Goal: Information Seeking & Learning: Learn about a topic

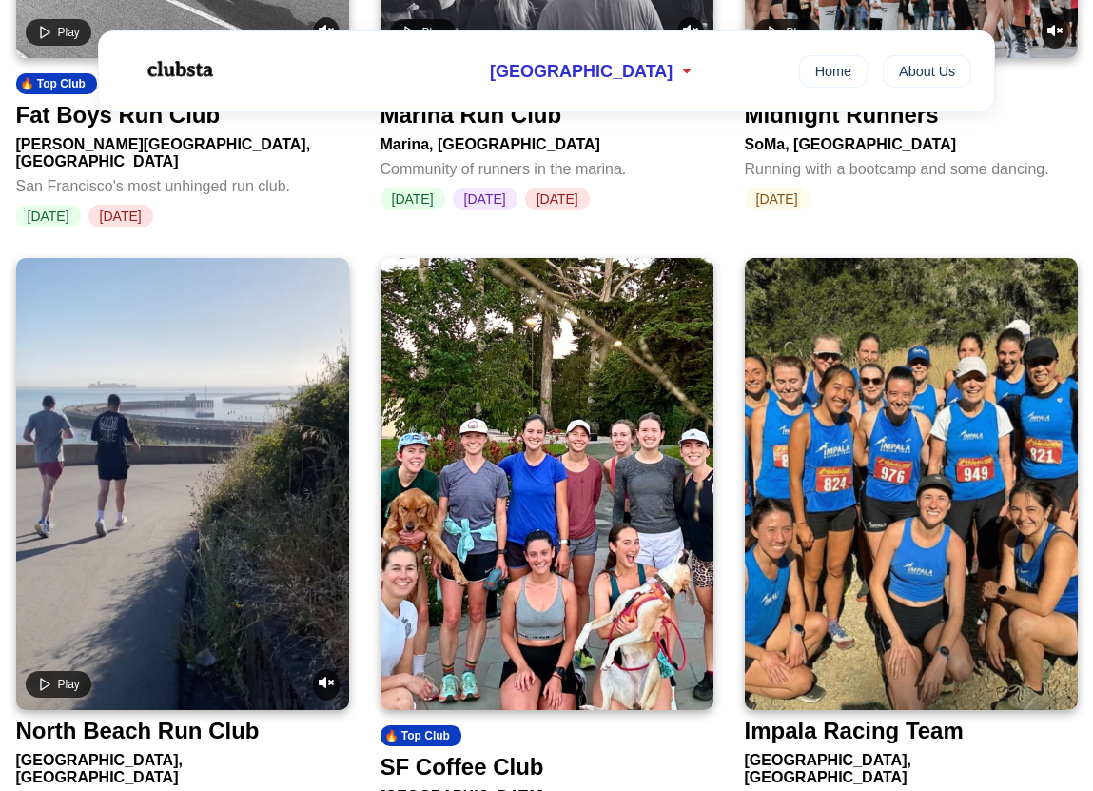
scroll to position [1243, 0]
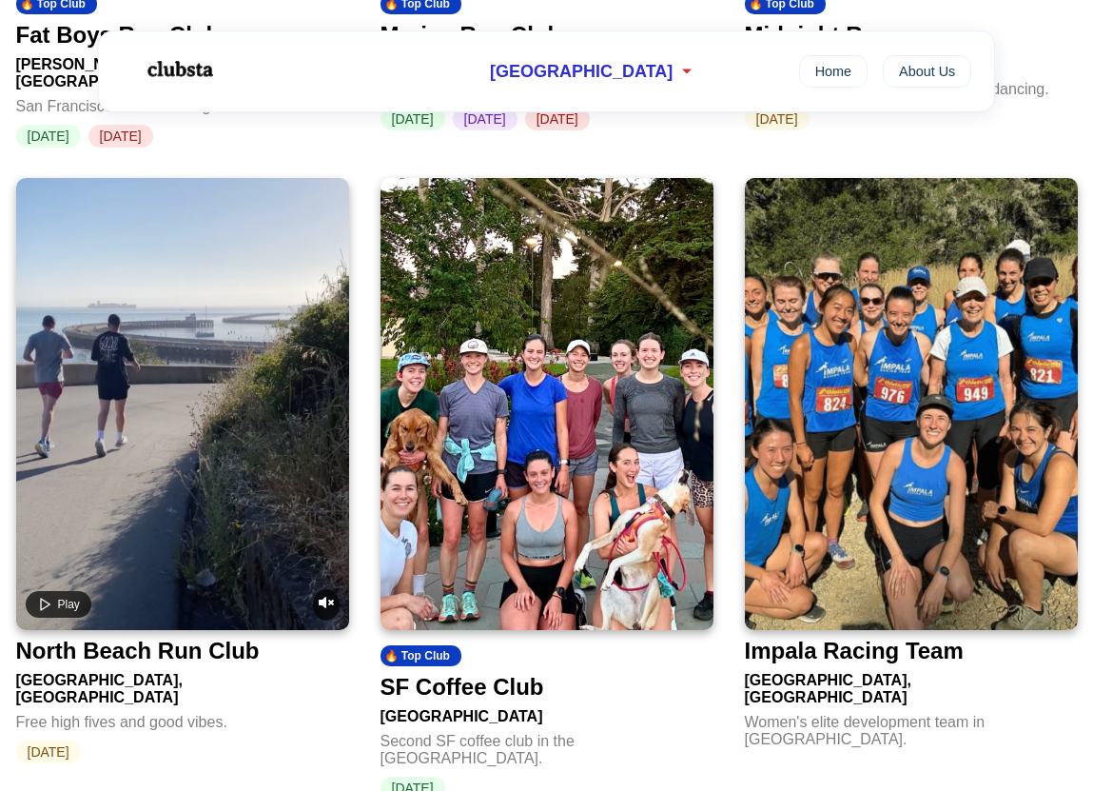
click at [433, 462] on img at bounding box center [547, 404] width 333 height 452
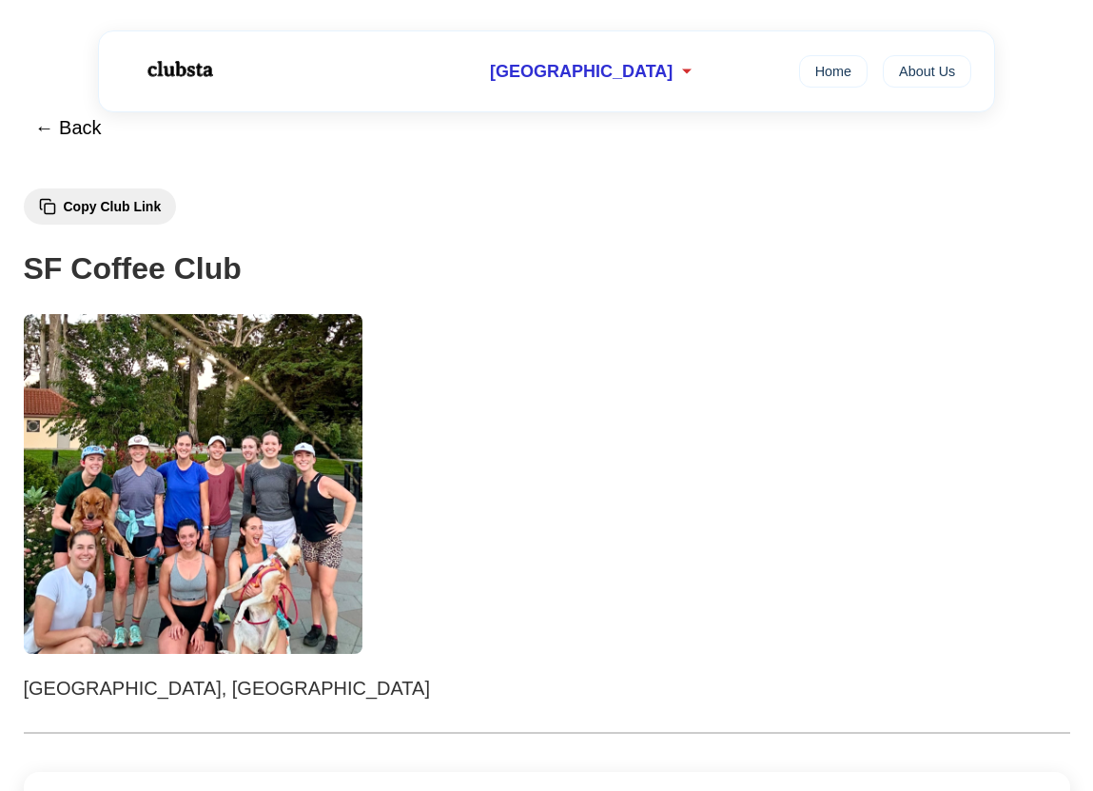
scroll to position [44, 0]
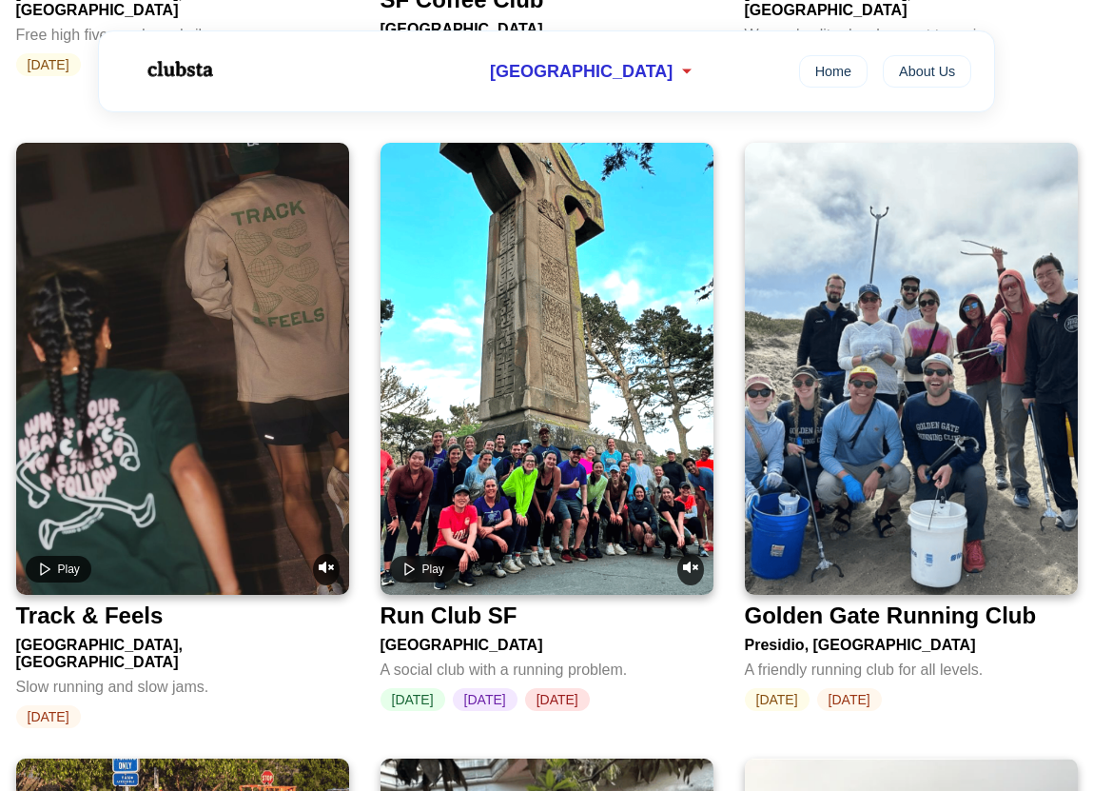
scroll to position [1931, 0]
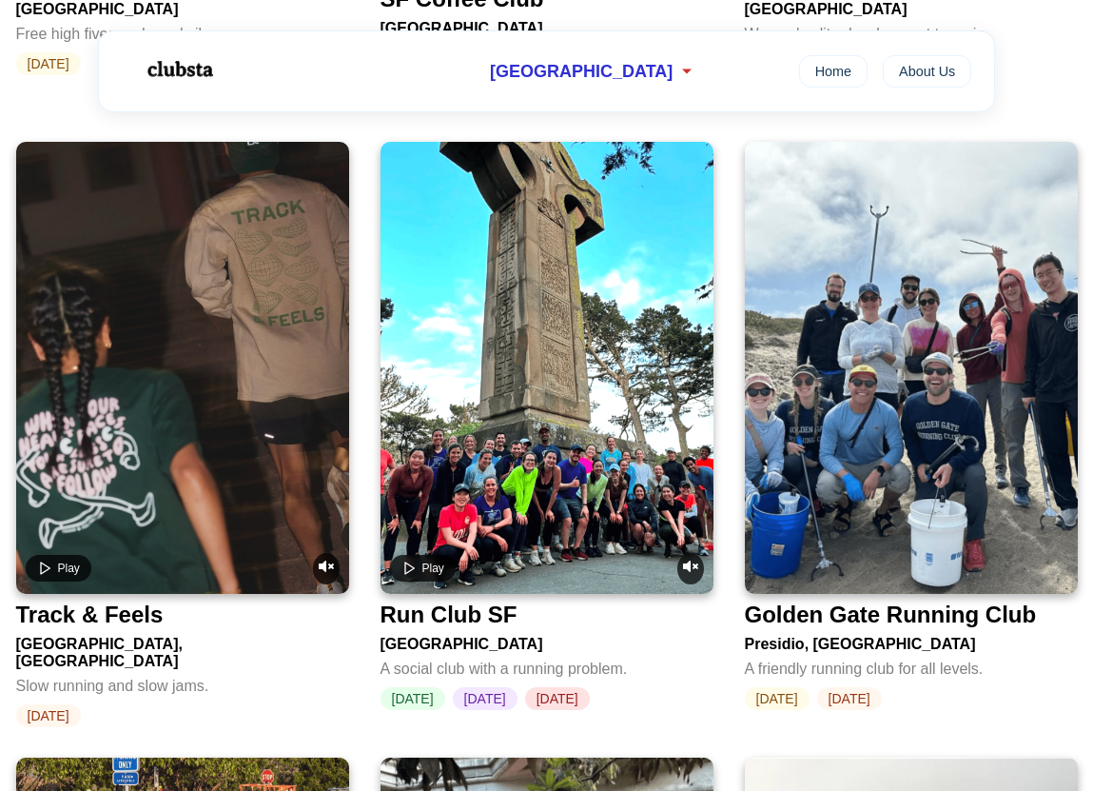
click at [520, 487] on video at bounding box center [547, 368] width 333 height 452
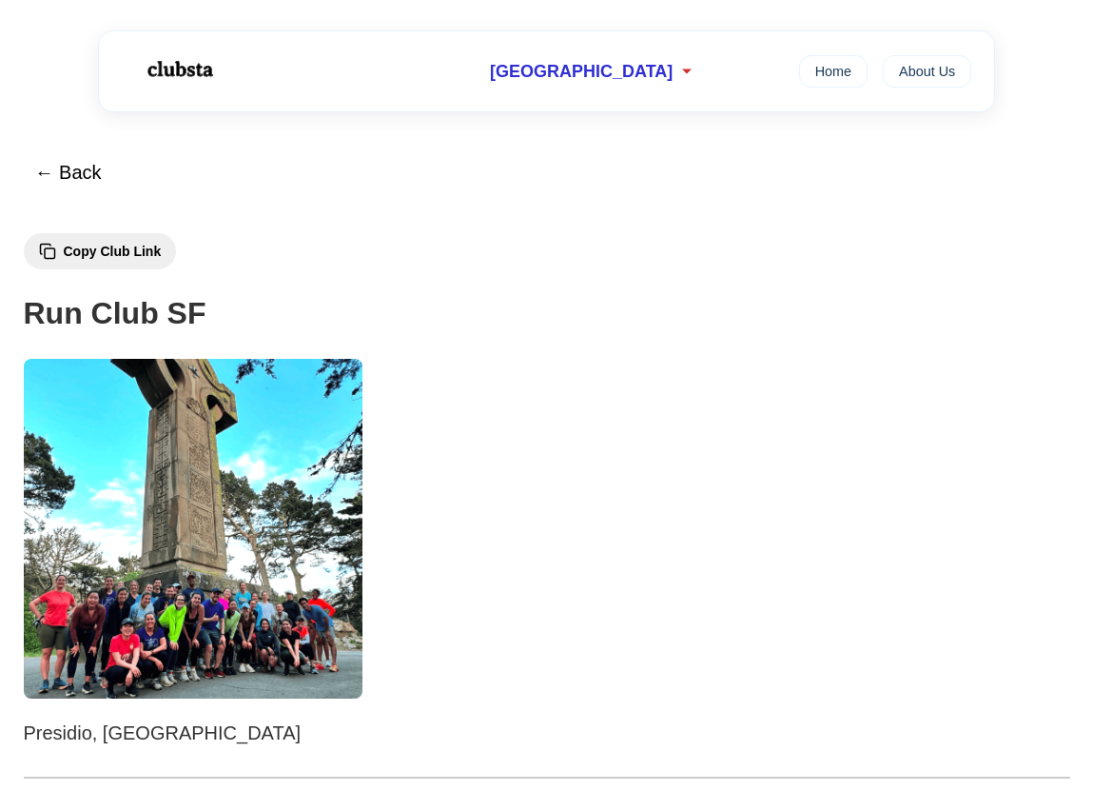
click at [273, 495] on img at bounding box center [194, 529] width 340 height 340
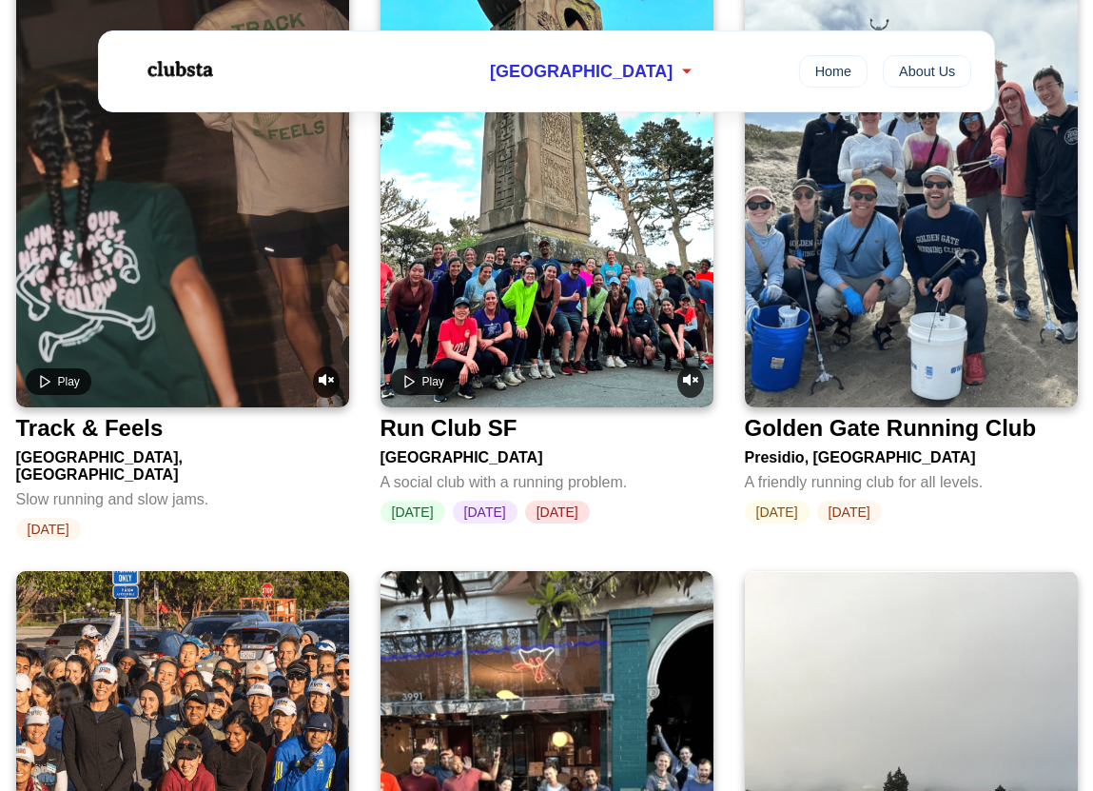
scroll to position [2518, 0]
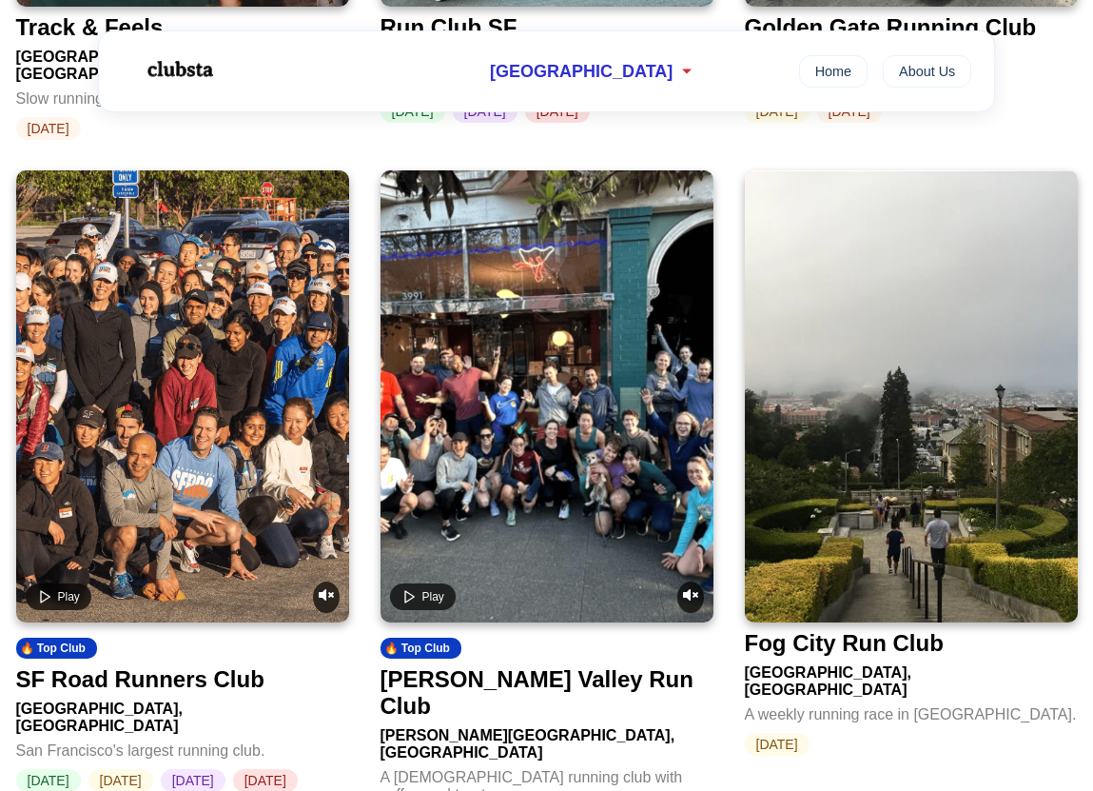
click at [242, 344] on video at bounding box center [182, 396] width 333 height 452
